Goal: Navigation & Orientation: Find specific page/section

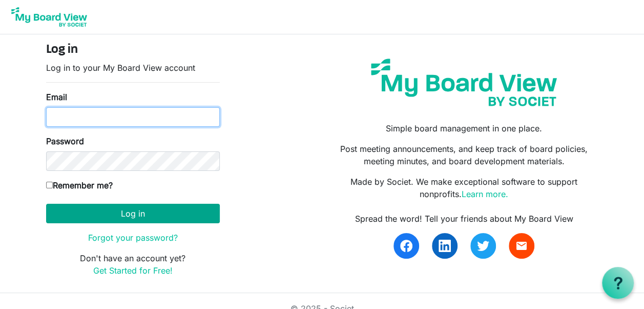
type input "k-mcginnis@shaw.ca"
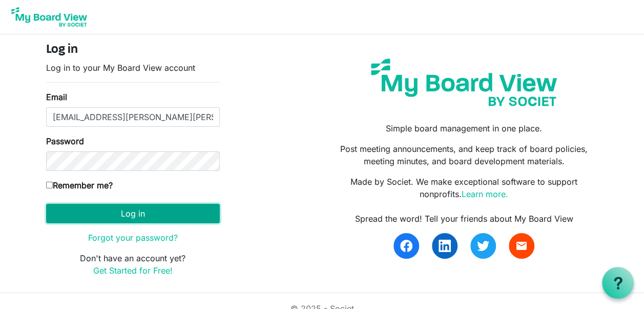
click at [131, 213] on button "Log in" at bounding box center [133, 213] width 174 height 19
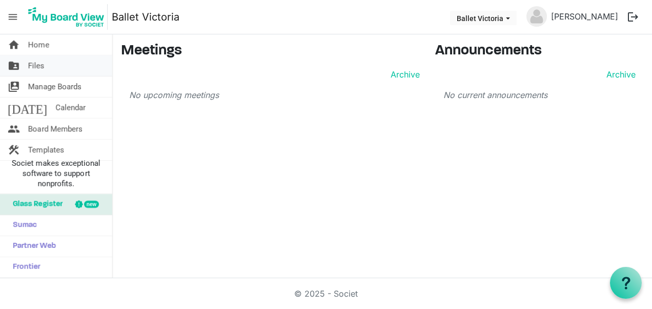
click at [33, 63] on span "Files" at bounding box center [36, 65] width 16 height 21
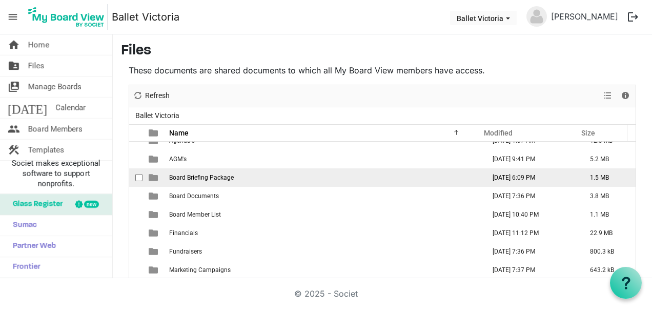
scroll to position [45, 0]
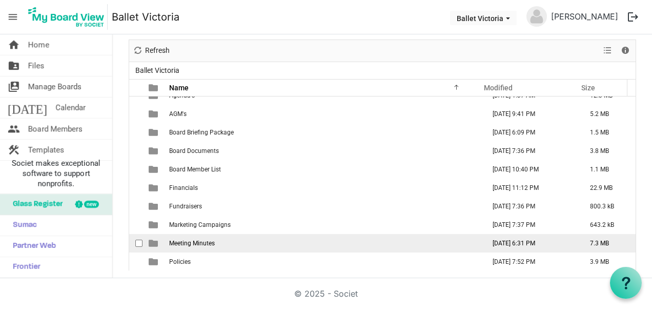
click at [207, 241] on span "Meeting Minutes" at bounding box center [192, 242] width 46 height 7
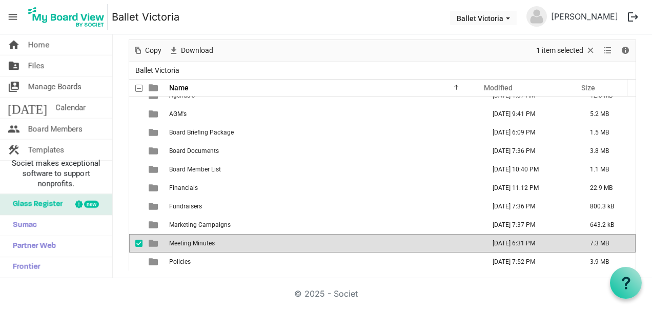
click at [151, 239] on span "is template cell column header type" at bounding box center [153, 242] width 9 height 9
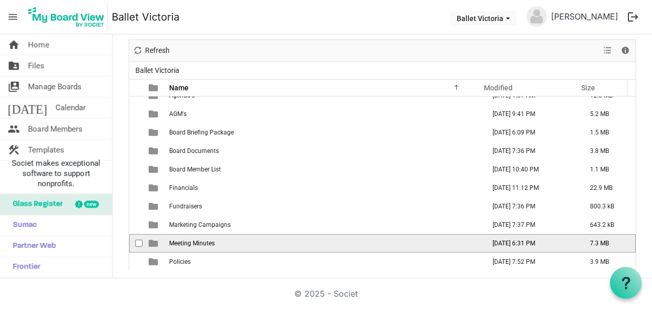
click at [151, 239] on span "is template cell column header type" at bounding box center [153, 242] width 9 height 9
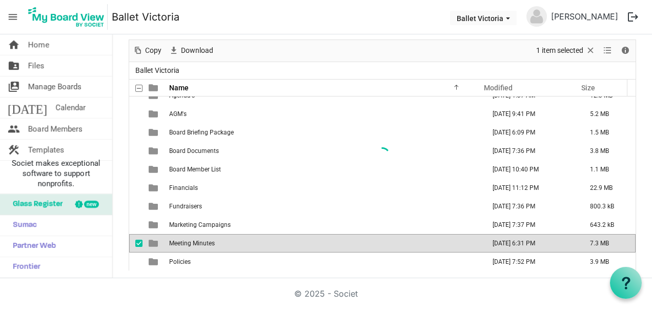
scroll to position [0, 0]
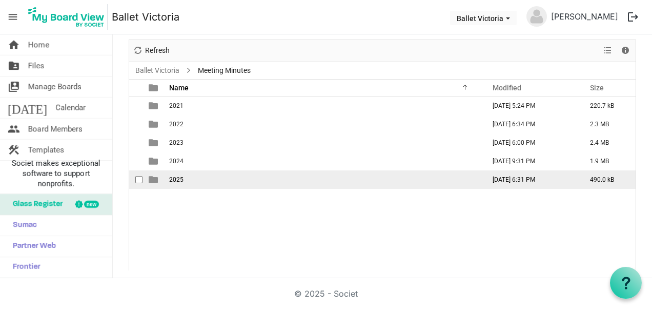
click at [161, 178] on td "is template cell column header type" at bounding box center [155, 179] width 24 height 18
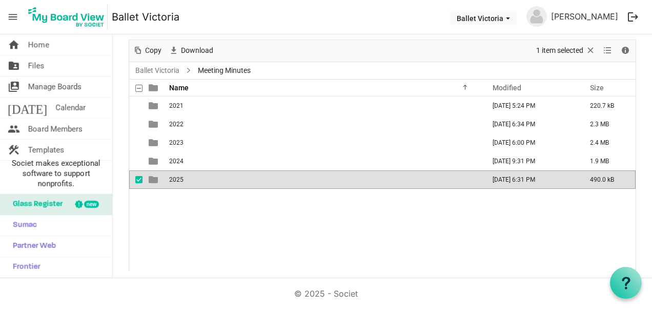
click at [153, 178] on span "is template cell column header type" at bounding box center [153, 179] width 9 height 9
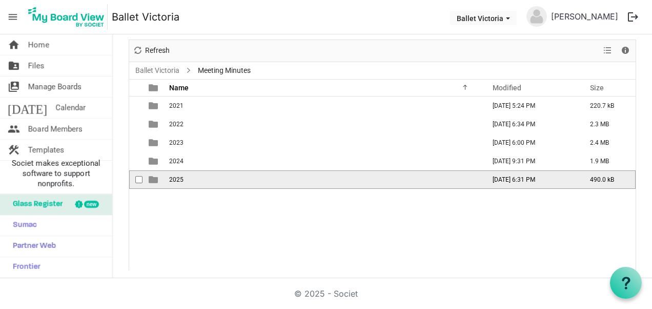
click at [153, 178] on span "is template cell column header type" at bounding box center [153, 179] width 9 height 9
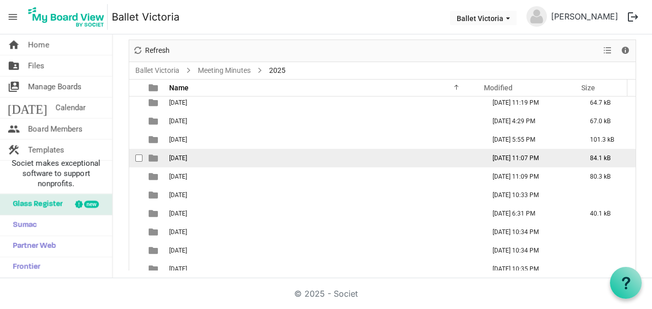
scroll to position [29, 0]
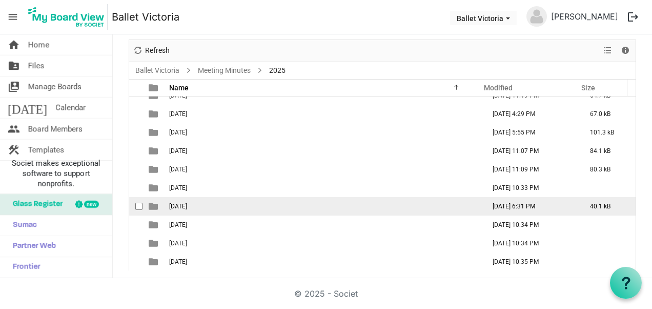
click at [494, 205] on td "August 27, 2025 6:31 PM" at bounding box center [530, 206] width 97 height 18
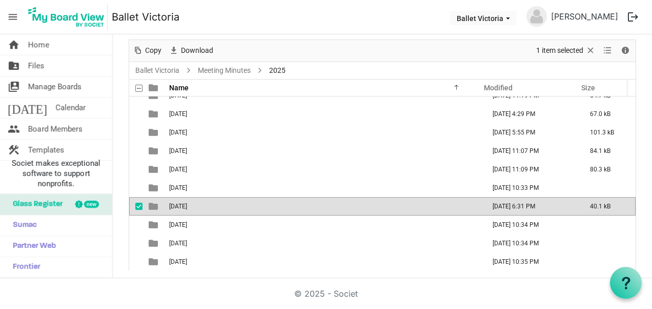
click at [494, 205] on td "August 27, 2025 6:31 PM" at bounding box center [530, 206] width 97 height 18
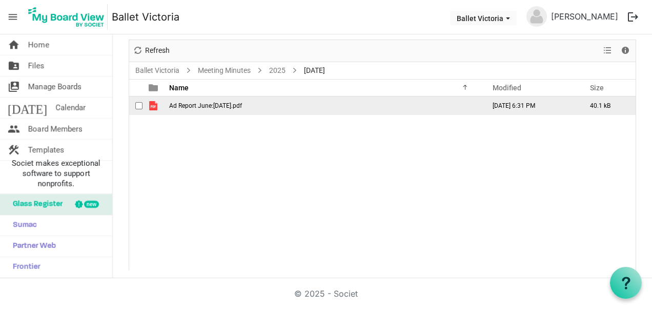
click at [151, 103] on span "is template cell column header type" at bounding box center [153, 105] width 9 height 9
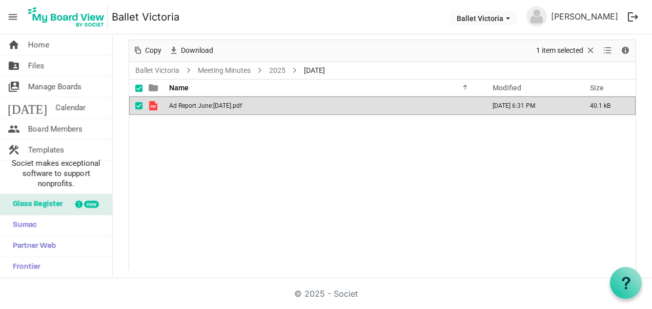
click at [151, 103] on span "is template cell column header type" at bounding box center [153, 105] width 9 height 9
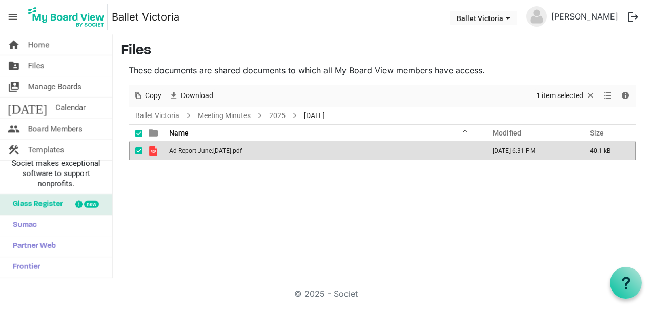
scroll to position [45, 0]
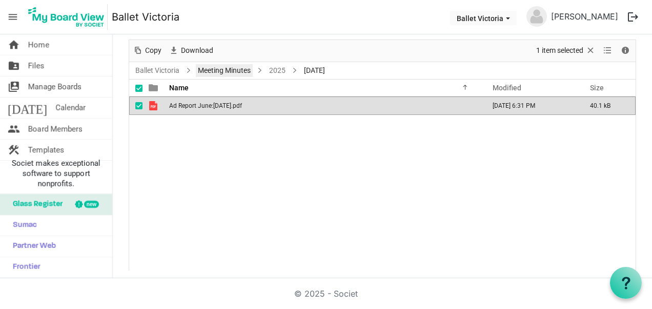
click at [216, 71] on link "Meeting Minutes" at bounding box center [224, 70] width 57 height 13
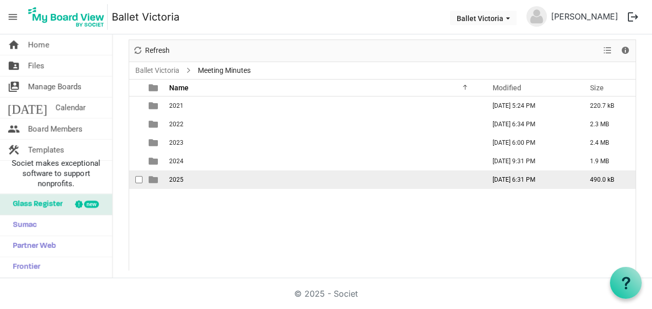
click at [178, 176] on span "2025" at bounding box center [176, 179] width 14 height 7
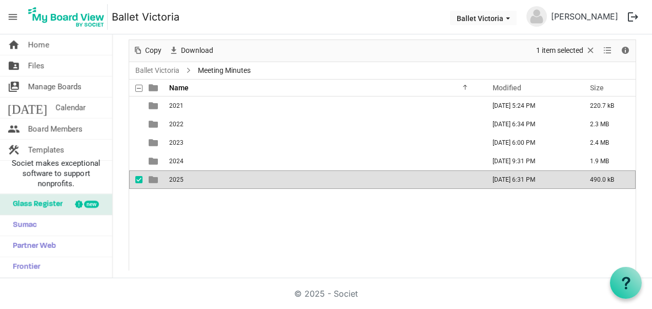
click at [178, 176] on span "2025" at bounding box center [176, 179] width 14 height 7
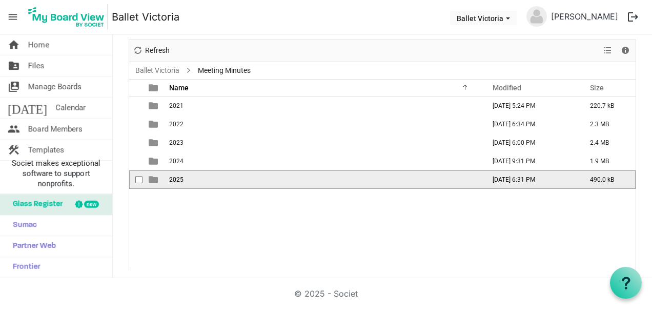
click at [178, 176] on span "2025" at bounding box center [176, 179] width 14 height 7
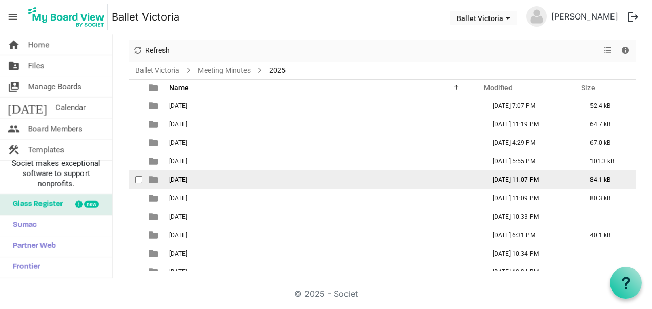
scroll to position [29, 0]
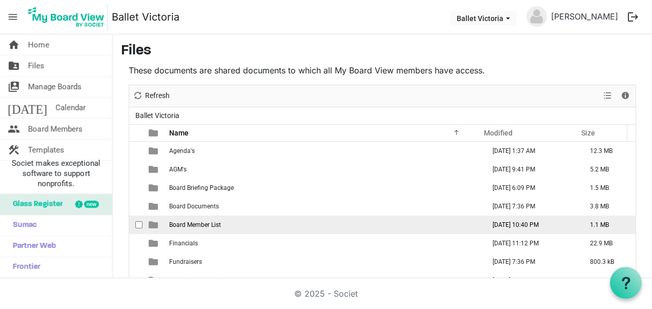
click at [189, 225] on span "Board Member List" at bounding box center [195, 224] width 52 height 7
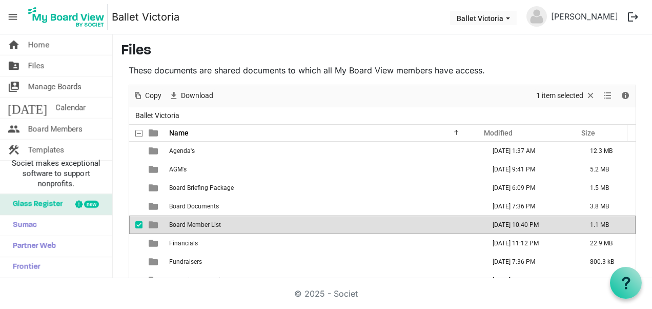
click at [189, 225] on span "Board Member List" at bounding box center [195, 224] width 52 height 7
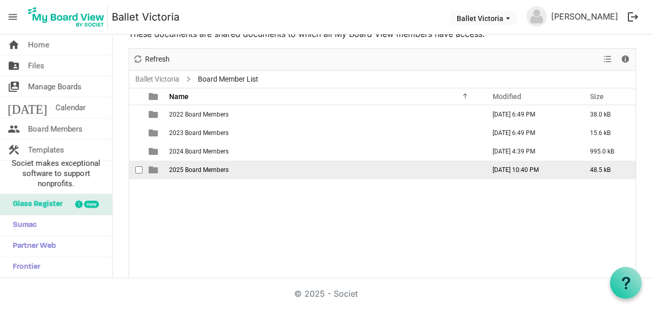
click at [188, 170] on span "2025 Board Members" at bounding box center [198, 169] width 59 height 7
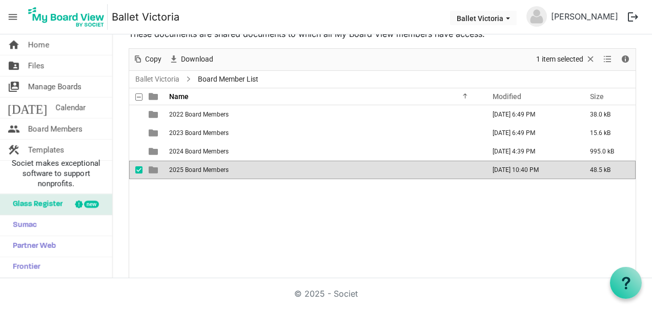
click at [188, 171] on span "2025 Board Members" at bounding box center [198, 169] width 59 height 7
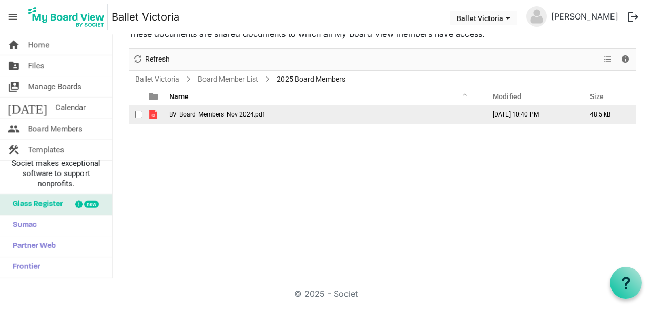
click at [193, 114] on span "BV_Board_Members_Nov 2024.pdf" at bounding box center [216, 114] width 95 height 7
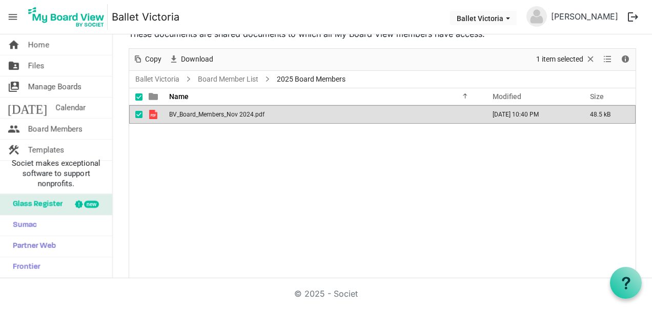
click at [193, 114] on span "BV_Board_Members_Nov 2024.pdf" at bounding box center [216, 114] width 95 height 7
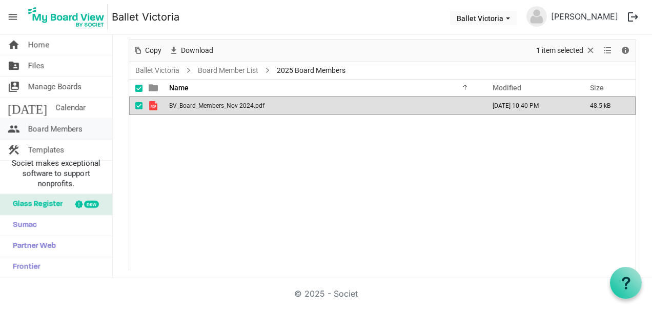
click at [52, 128] on span "Board Members" at bounding box center [55, 128] width 54 height 21
